Goal: Task Accomplishment & Management: Use online tool/utility

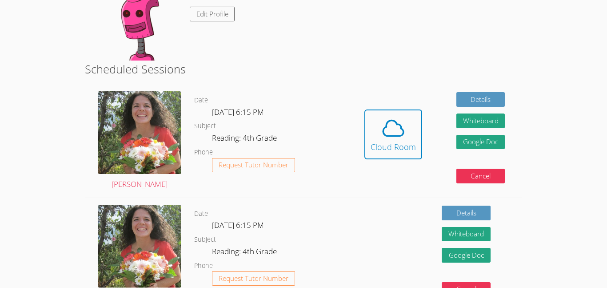
scroll to position [131, 0]
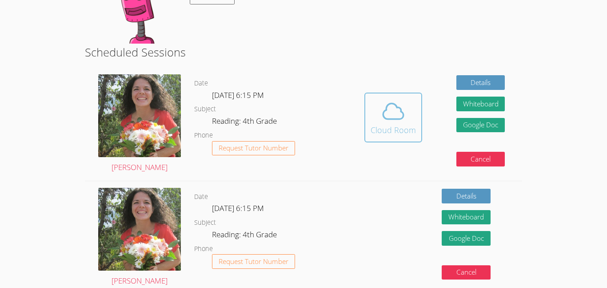
click at [392, 113] on icon at bounding box center [393, 111] width 25 height 25
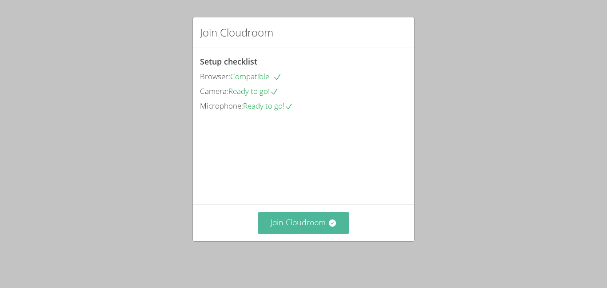
click at [344, 228] on button "Join Cloudroom" at bounding box center [303, 223] width 91 height 22
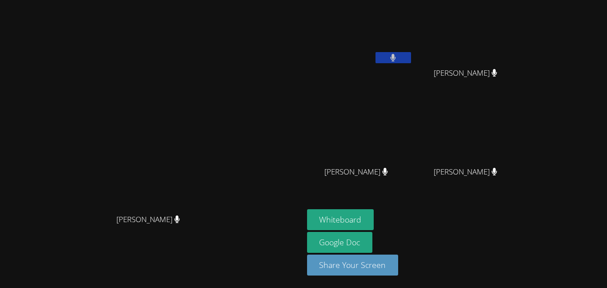
click at [411, 56] on button at bounding box center [394, 57] width 36 height 11
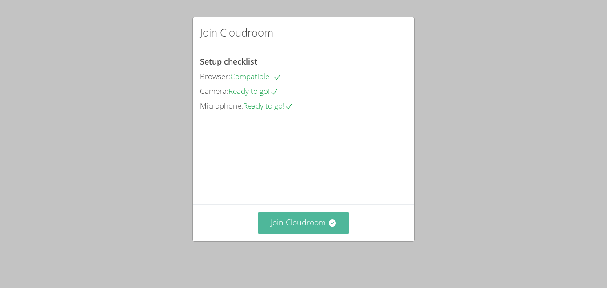
click at [334, 224] on icon at bounding box center [332, 222] width 9 height 9
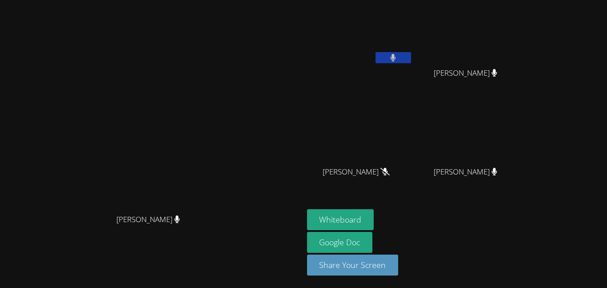
click at [411, 56] on button at bounding box center [394, 57] width 36 height 11
click at [411, 58] on button at bounding box center [394, 57] width 36 height 11
click at [182, 223] on icon at bounding box center [176, 219] width 9 height 8
click at [522, 235] on div "Whiteboard Google Doc Share Your Screen" at bounding box center [414, 245] width 215 height 73
click at [522, 244] on div "Whiteboard Google Doc Share Your Screen" at bounding box center [414, 245] width 215 height 73
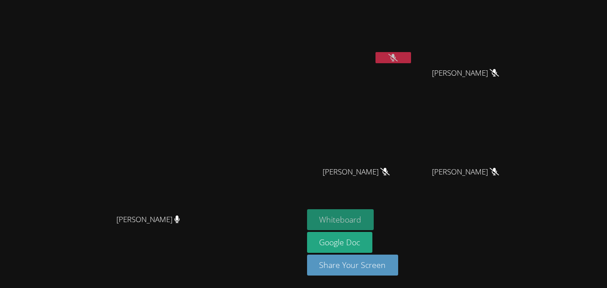
drag, startPoint x: 410, startPoint y: 221, endPoint x: 417, endPoint y: 218, distance: 7.4
click at [374, 218] on button "Whiteboard" at bounding box center [340, 219] width 67 height 21
click at [374, 221] on button "Whiteboard" at bounding box center [340, 219] width 67 height 21
click at [374, 214] on button "Whiteboard" at bounding box center [340, 219] width 67 height 21
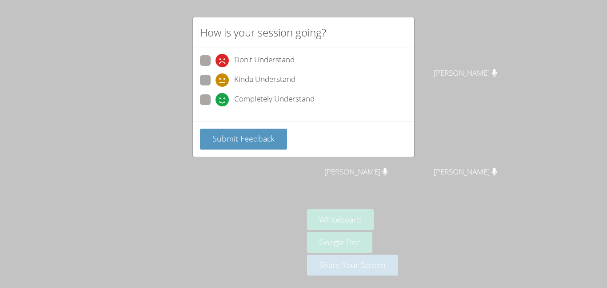
click at [216, 106] on span at bounding box center [216, 106] width 0 height 0
click at [216, 102] on input "Completely Understand" at bounding box center [220, 98] width 8 height 8
radio input "true"
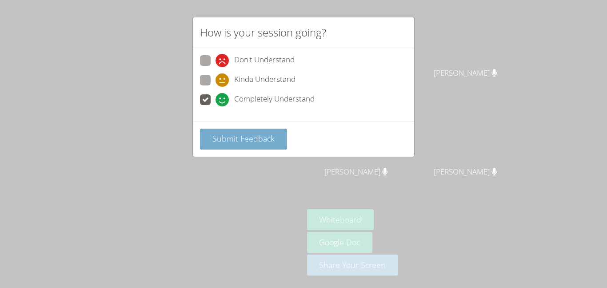
click at [246, 136] on span "Submit Feedback" at bounding box center [243, 138] width 62 height 11
